Goal: Information Seeking & Learning: Learn about a topic

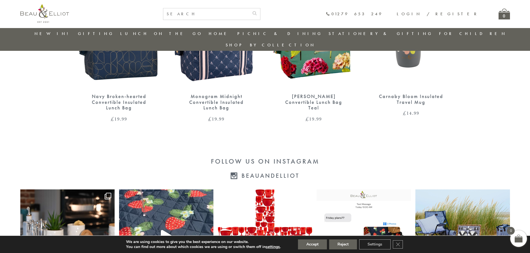
scroll to position [1200, 0]
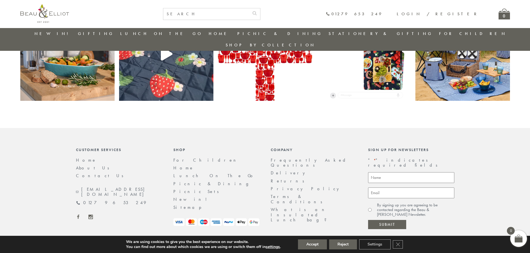
click at [273, 178] on link "Returns" at bounding box center [289, 181] width 37 height 6
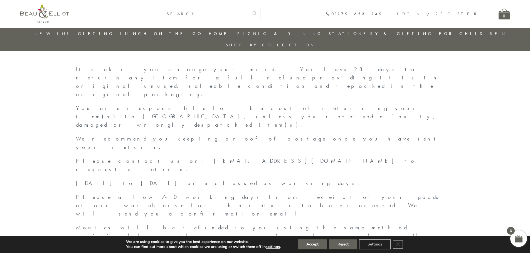
scroll to position [72, 0]
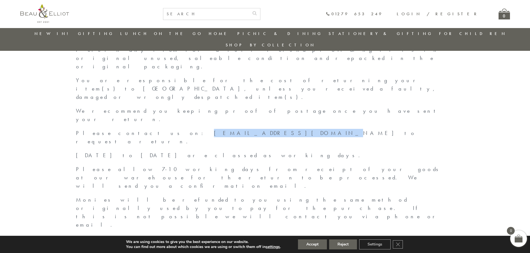
drag, startPoint x: 122, startPoint y: 79, endPoint x: 173, endPoint y: 75, distance: 51.6
click at [175, 75] on div "It’s ok if you change your mind. You have 28 days to return any item for a full…" at bounding box center [265, 205] width 378 height 336
copy span "[EMAIL_ADDRESS][DOMAIN_NAME]"
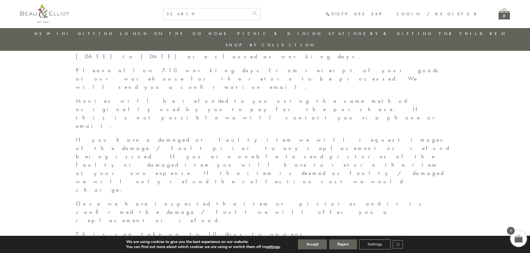
scroll to position [178, 0]
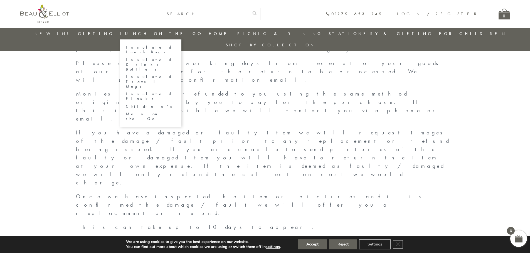
click at [153, 75] on link "Insulated Travel Mugs" at bounding box center [151, 82] width 50 height 14
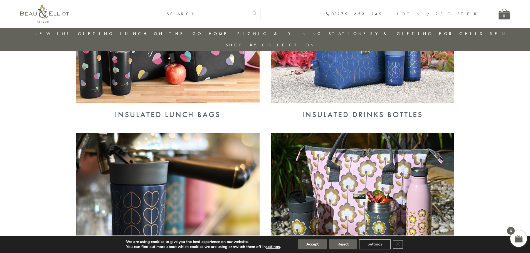
scroll to position [183, 0]
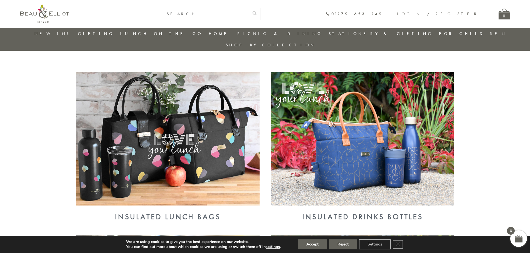
click at [216, 97] on img at bounding box center [167, 138] width 183 height 133
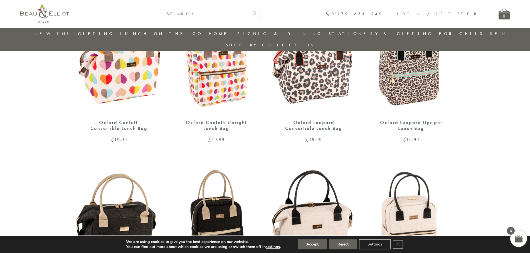
scroll to position [183, 0]
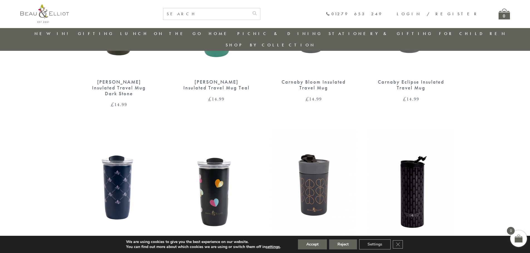
scroll to position [322, 0]
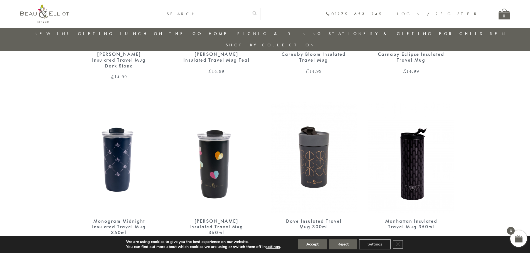
click at [314, 148] on img at bounding box center [314, 157] width 86 height 111
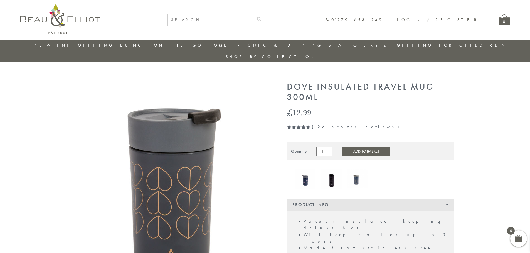
click at [321, 124] on link "( 2 customer reviews)" at bounding box center [357, 127] width 90 height 6
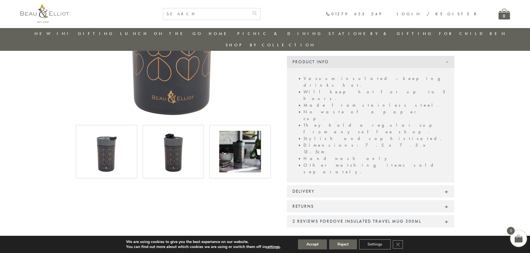
scroll to position [119, 0]
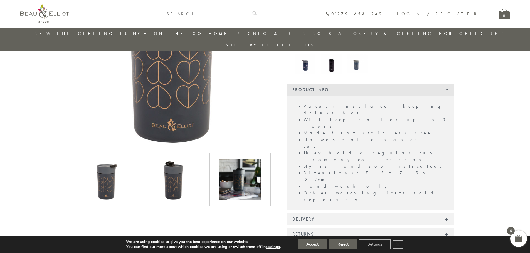
click at [338, 243] on div "2 reviews for Dove Insulated Travel Mug 300ml" at bounding box center [370, 249] width 167 height 12
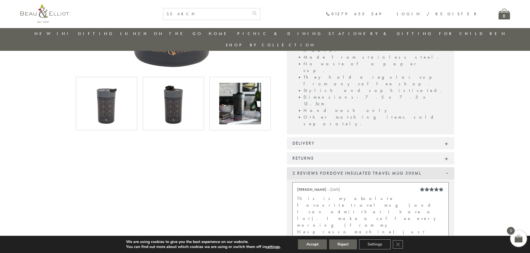
scroll to position [202, 0]
